Goal: Understand process/instructions: Learn how to perform a task or action

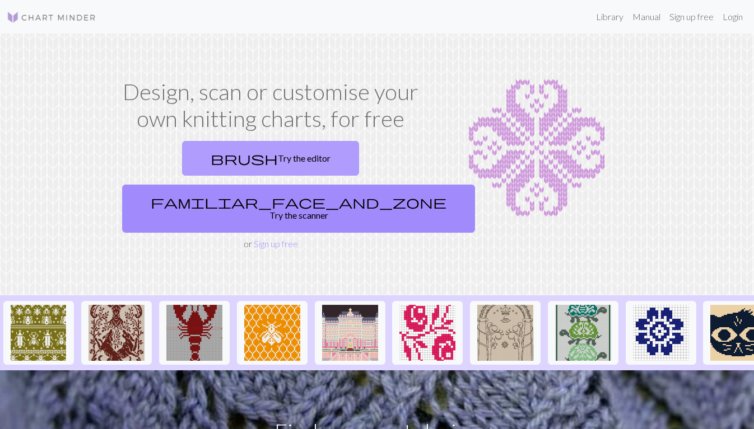
click at [195, 159] on link "brush Try the editor" at bounding box center [270, 158] width 177 height 35
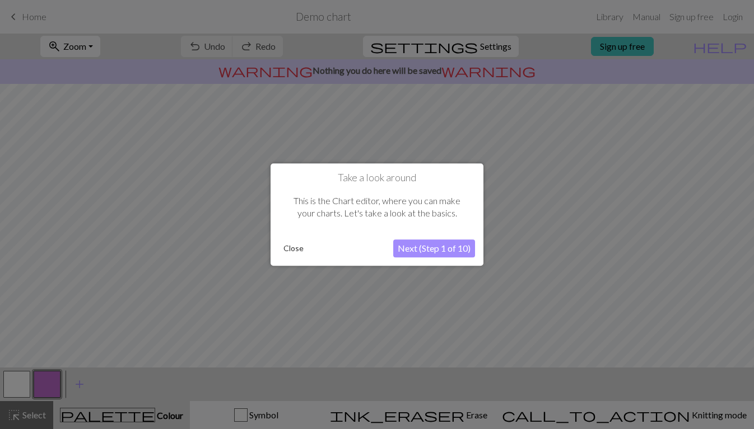
click at [419, 246] on button "Next (Step 1 of 10)" at bounding box center [434, 249] width 82 height 18
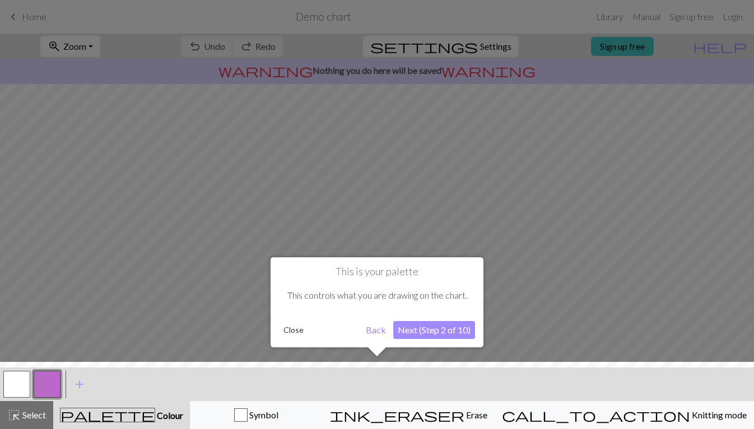
click at [421, 325] on button "Next (Step 2 of 10)" at bounding box center [434, 330] width 82 height 18
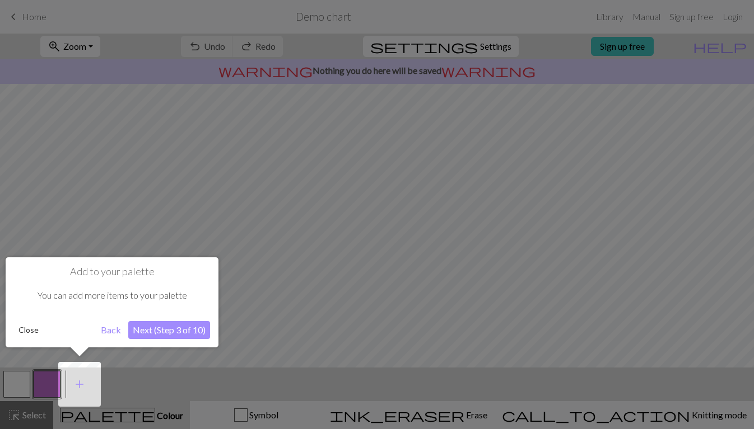
click at [172, 328] on button "Next (Step 3 of 10)" at bounding box center [169, 330] width 82 height 18
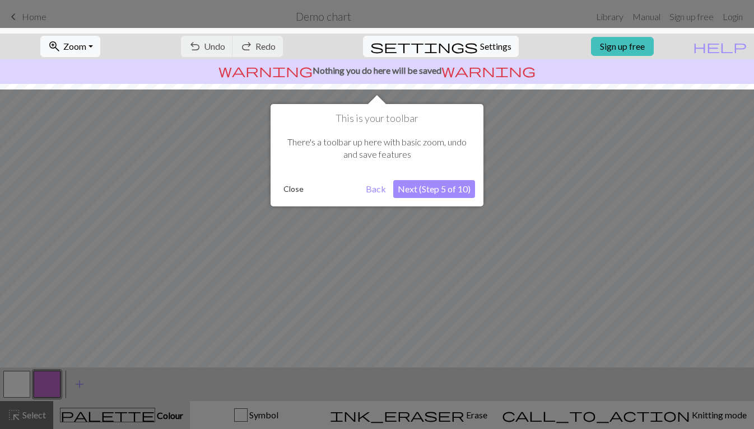
click at [432, 188] on button "Next (Step 5 of 10)" at bounding box center [434, 189] width 82 height 18
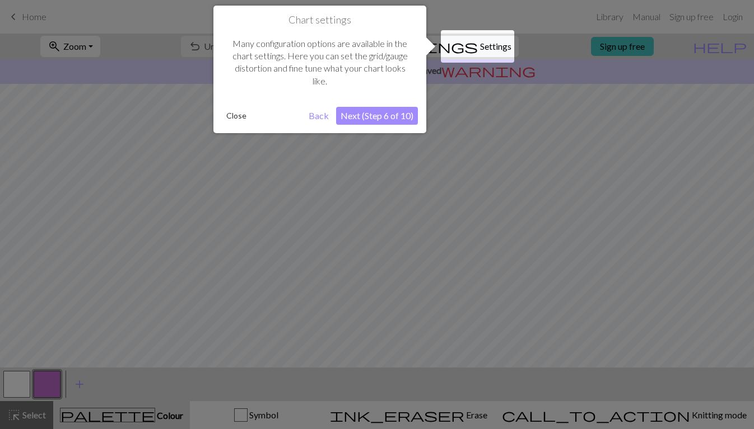
click at [358, 113] on button "Next (Step 6 of 10)" at bounding box center [377, 116] width 82 height 18
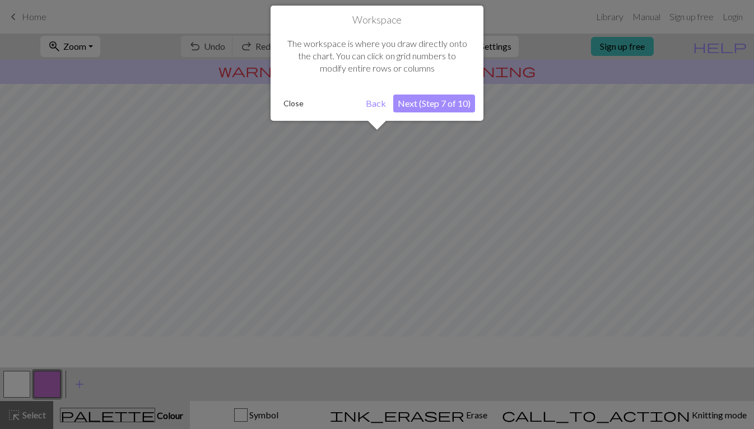
scroll to position [67, 0]
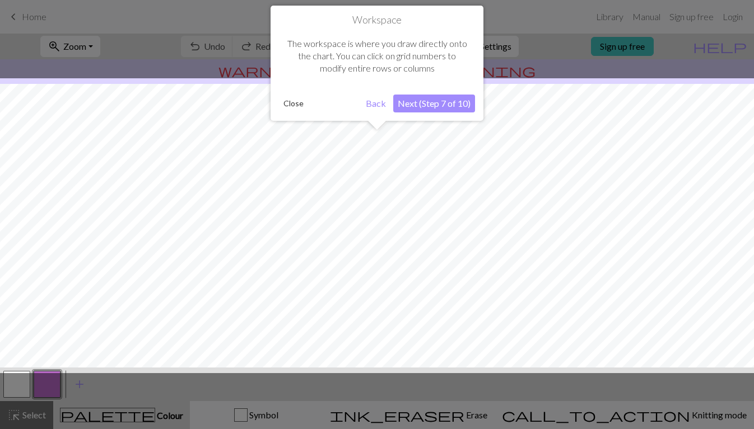
click at [440, 101] on button "Next (Step 7 of 10)" at bounding box center [434, 104] width 82 height 18
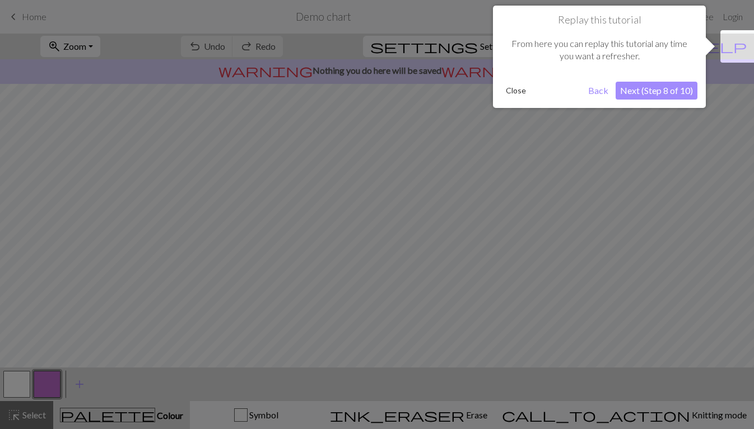
click at [668, 92] on button "Next (Step 8 of 10)" at bounding box center [656, 91] width 82 height 18
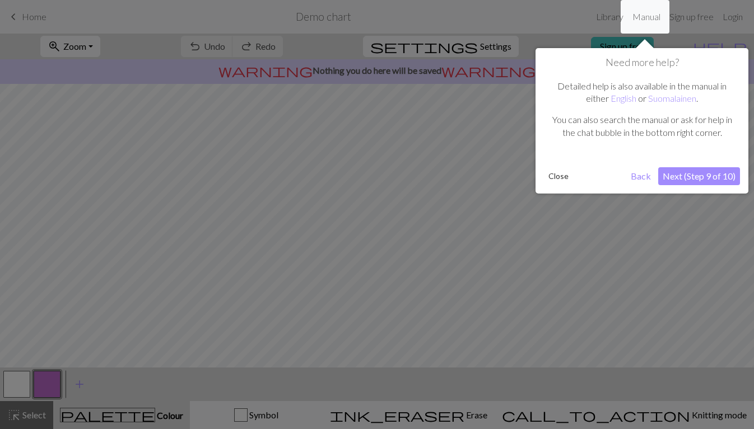
click at [690, 175] on button "Next (Step 9 of 10)" at bounding box center [699, 176] width 82 height 18
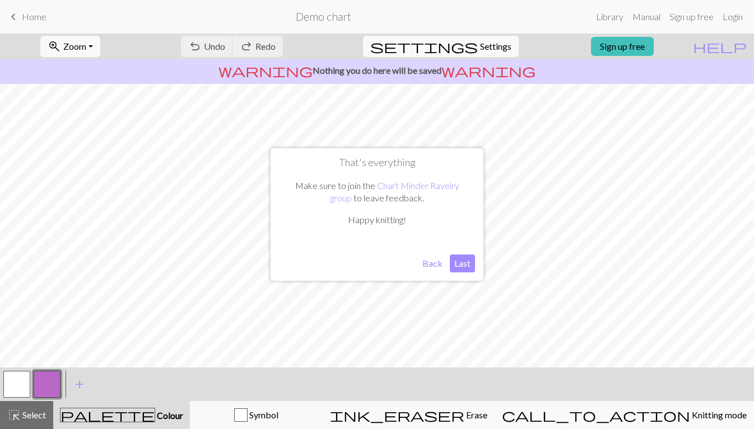
click at [450, 269] on button "Last" at bounding box center [462, 264] width 25 height 18
